Goal: Transaction & Acquisition: Purchase product/service

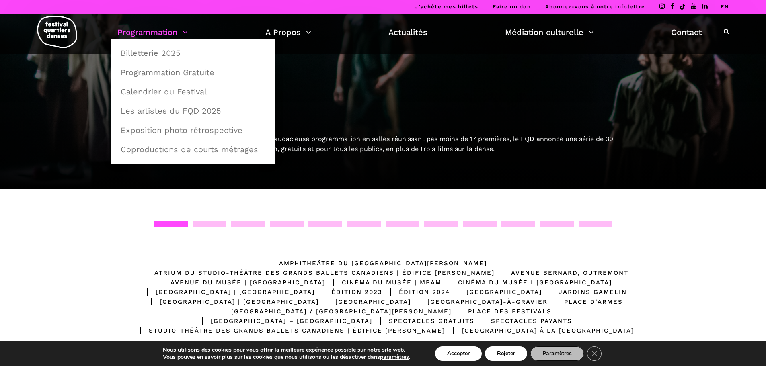
click at [184, 31] on link "Programmation" at bounding box center [152, 32] width 70 height 14
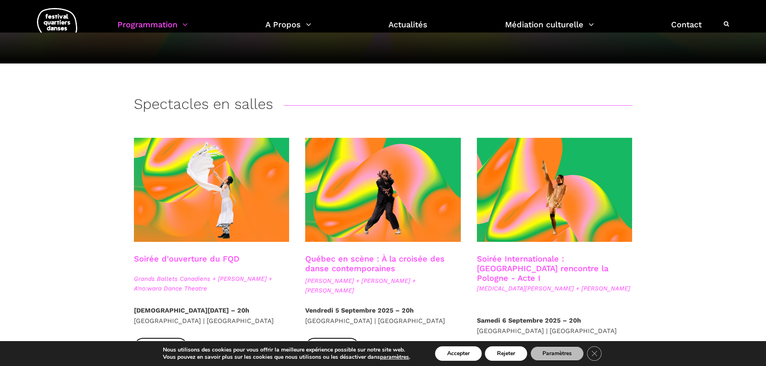
scroll to position [135, 0]
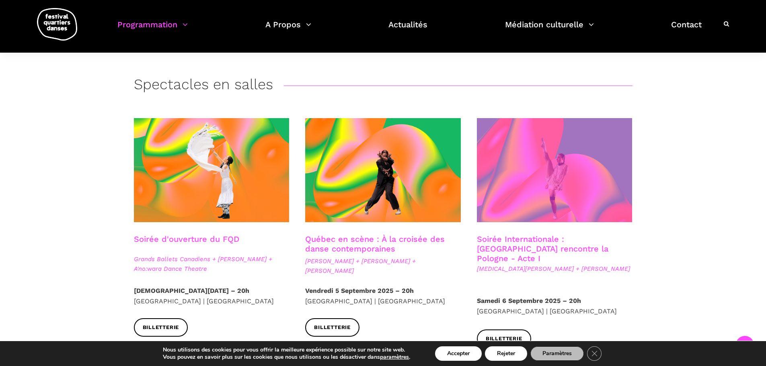
click at [561, 165] on span at bounding box center [555, 170] width 156 height 104
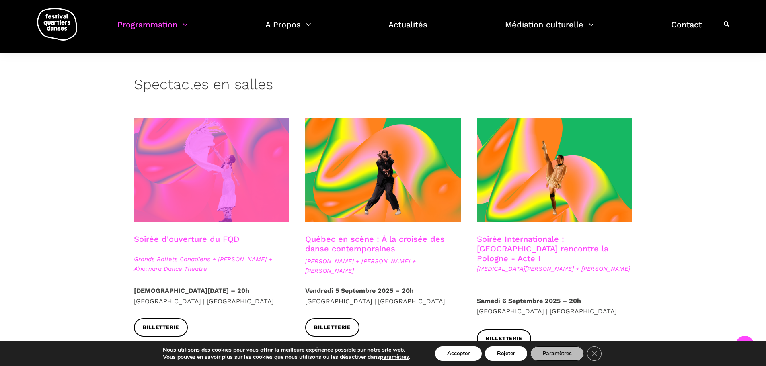
click at [206, 182] on span at bounding box center [212, 170] width 156 height 104
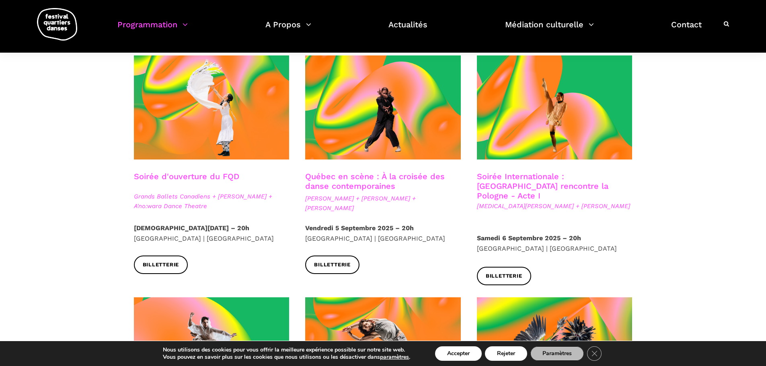
scroll to position [82, 0]
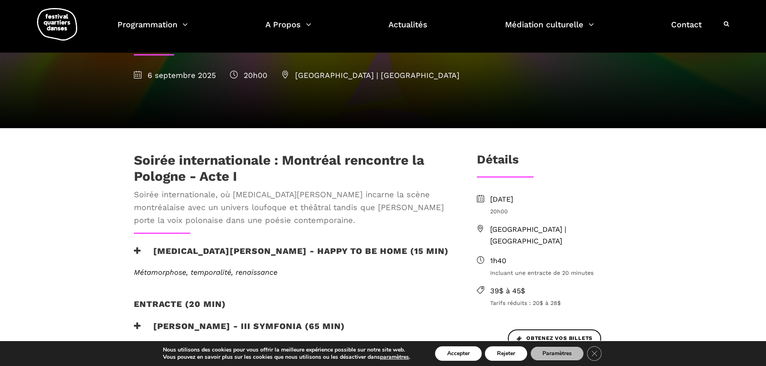
scroll to position [22, 0]
